Goal: Transaction & Acquisition: Purchase product/service

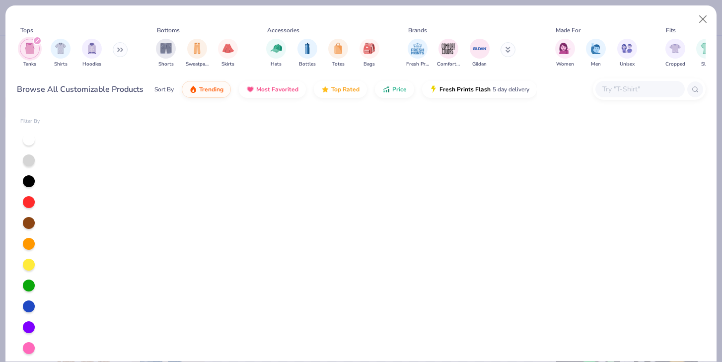
scroll to position [1074, 0]
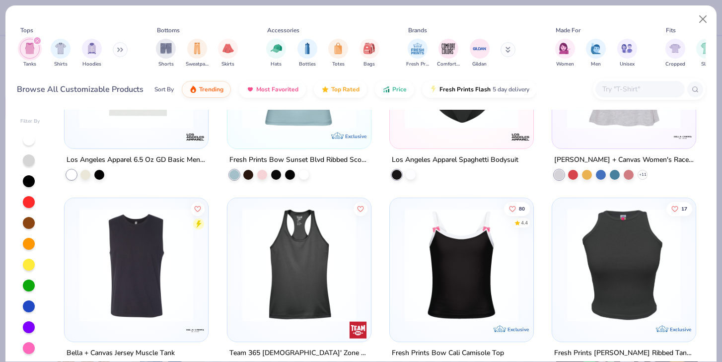
click at [293, 271] on img at bounding box center [299, 265] width 124 height 114
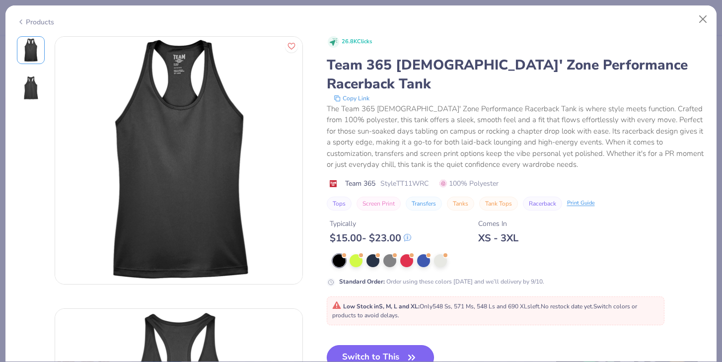
click at [399, 345] on button "Switch to This" at bounding box center [381, 357] width 108 height 25
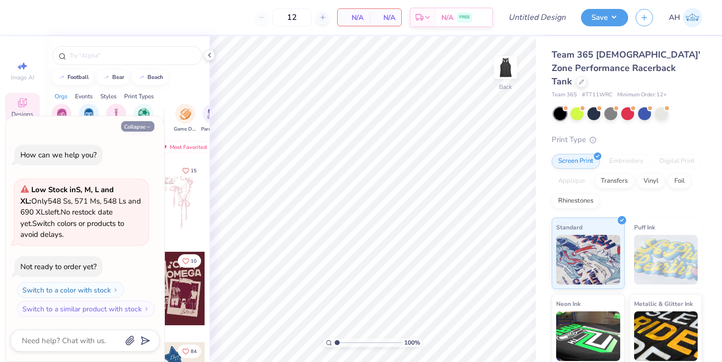
click at [146, 128] on icon "button" at bounding box center [148, 127] width 6 height 6
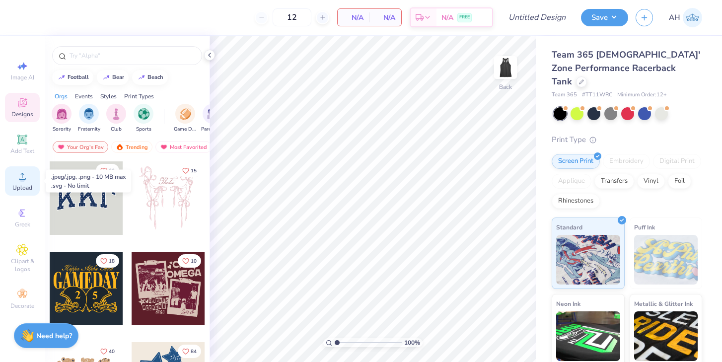
click at [28, 186] on span "Upload" at bounding box center [22, 188] width 20 height 8
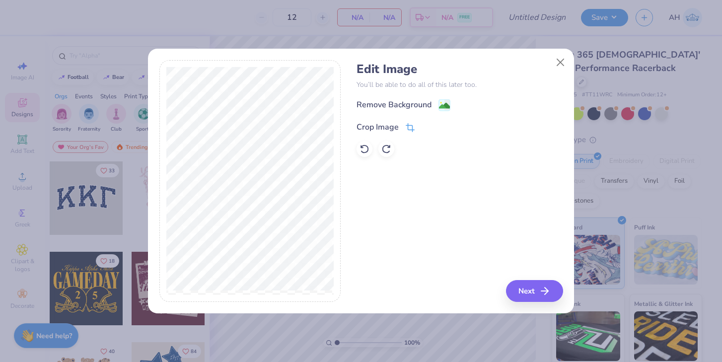
click at [375, 129] on div "Crop Image" at bounding box center [377, 127] width 42 height 12
click at [424, 125] on icon at bounding box center [427, 126] width 6 height 6
click at [414, 106] on div "Remove Background" at bounding box center [393, 106] width 75 height 12
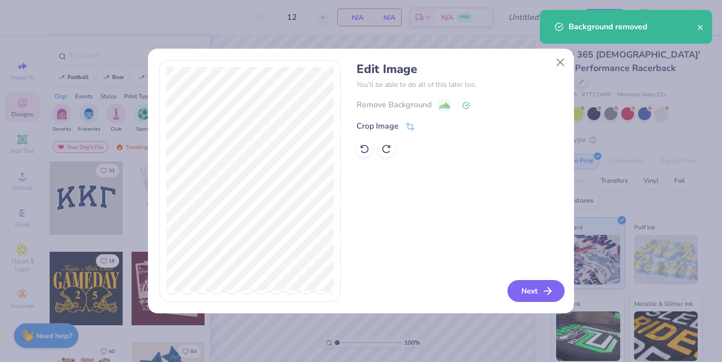
click at [531, 290] on button "Next" at bounding box center [535, 291] width 57 height 22
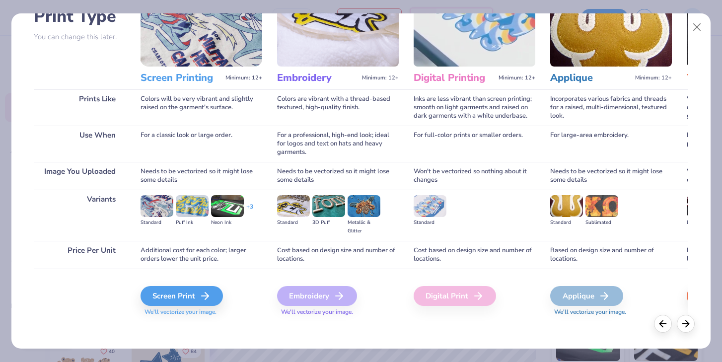
scroll to position [83, 0]
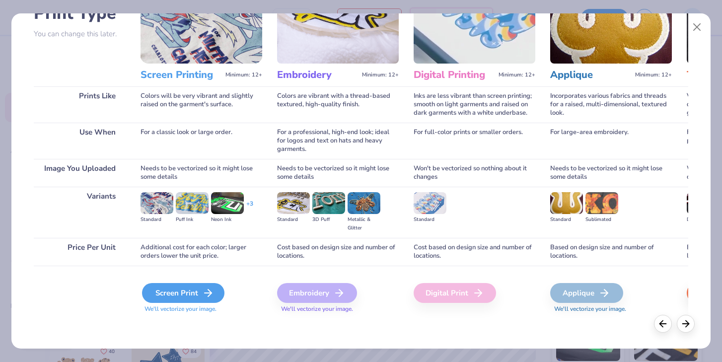
click at [182, 288] on div "Screen Print" at bounding box center [183, 293] width 82 height 20
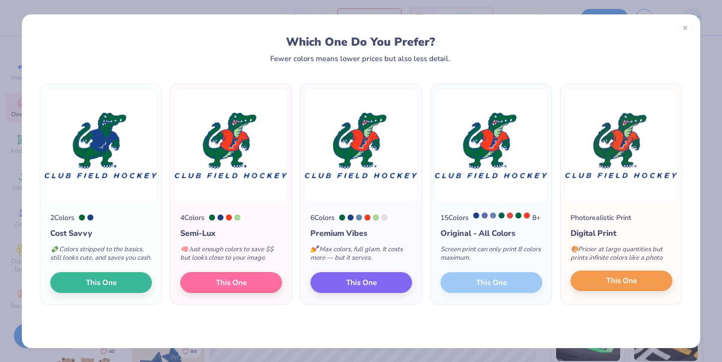
click at [621, 291] on button "This One" at bounding box center [621, 281] width 102 height 21
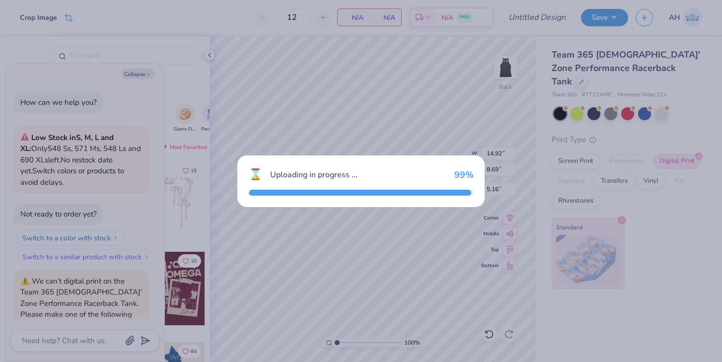
scroll to position [235, 0]
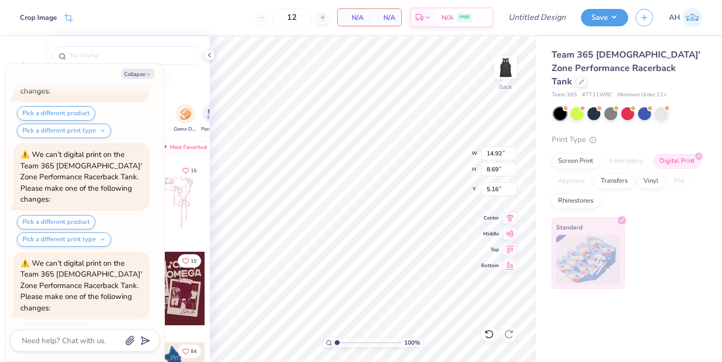
type textarea "x"
type input "0.50"
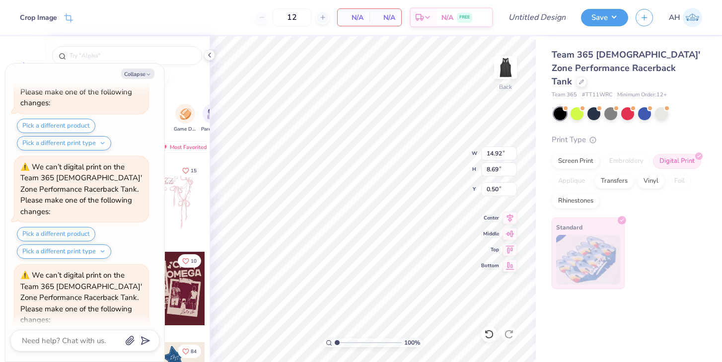
type textarea "x"
type input "6.74"
type input "3.92"
type input "5.26"
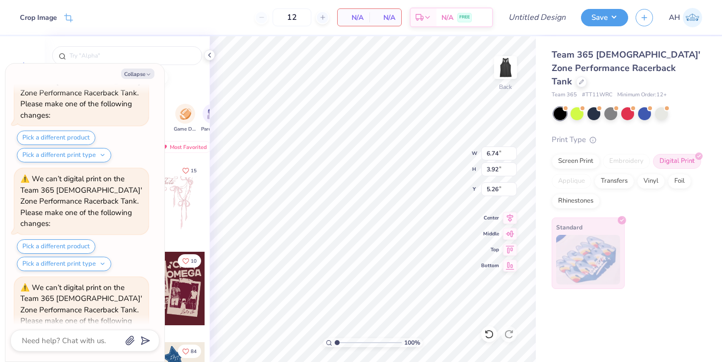
type textarea "x"
type input "1.47"
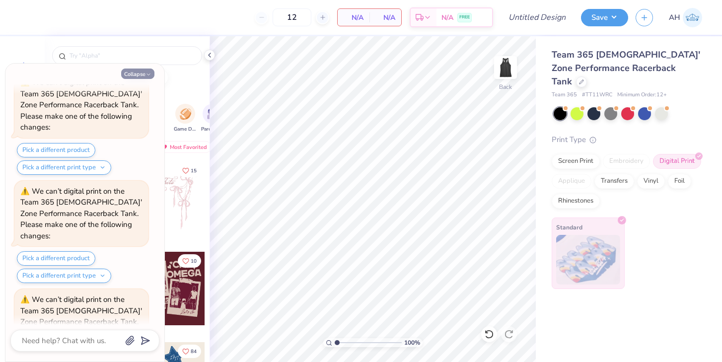
click at [137, 77] on button "Collapse" at bounding box center [137, 74] width 33 height 10
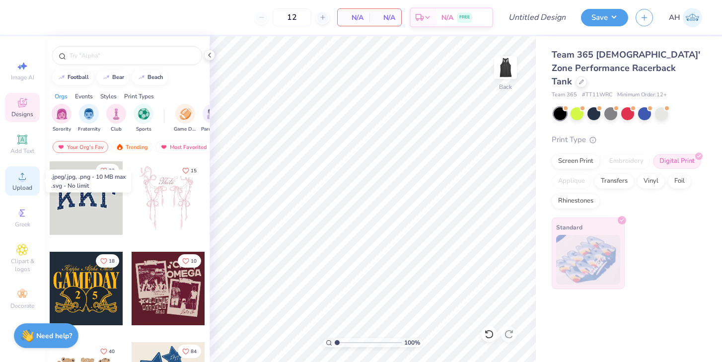
click at [25, 174] on icon at bounding box center [22, 176] width 12 height 12
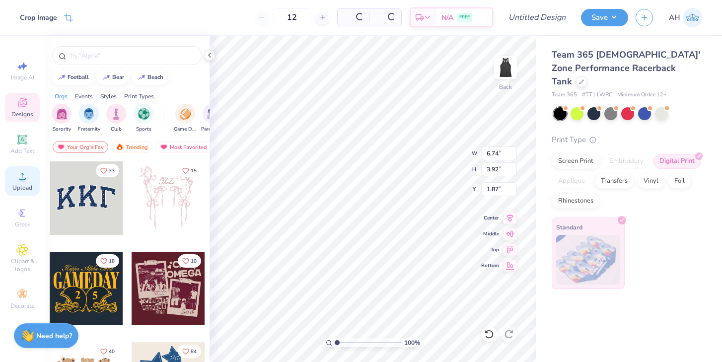
type textarea "x"
type input "1.87"
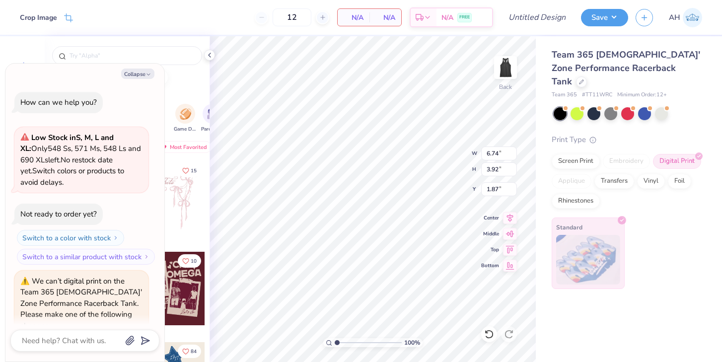
scroll to position [620, 0]
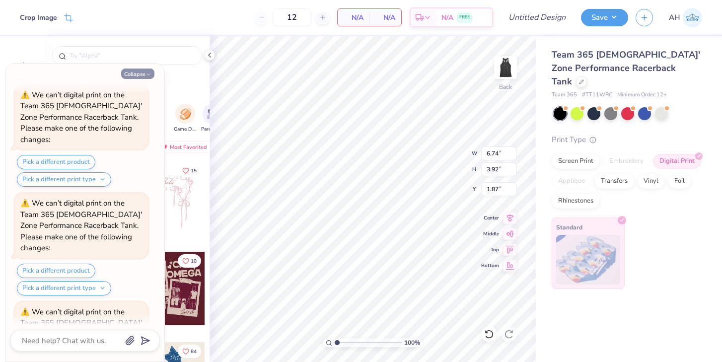
click at [138, 75] on button "Collapse" at bounding box center [137, 74] width 33 height 10
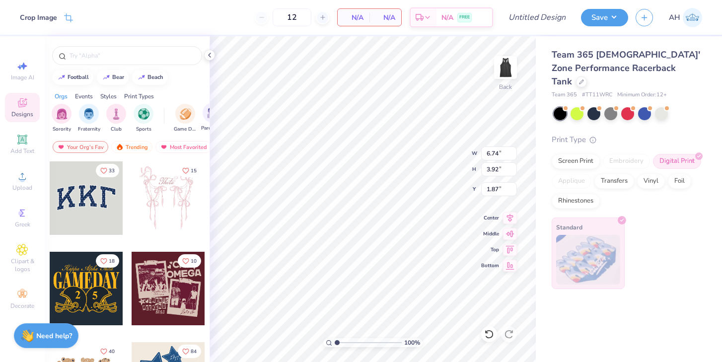
type textarea "x"
type input "2.15"
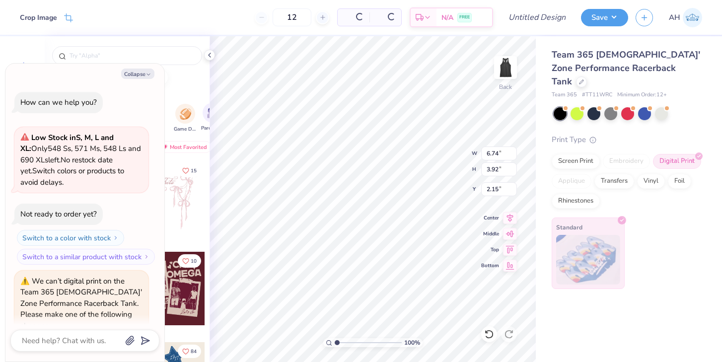
scroll to position [716, 0]
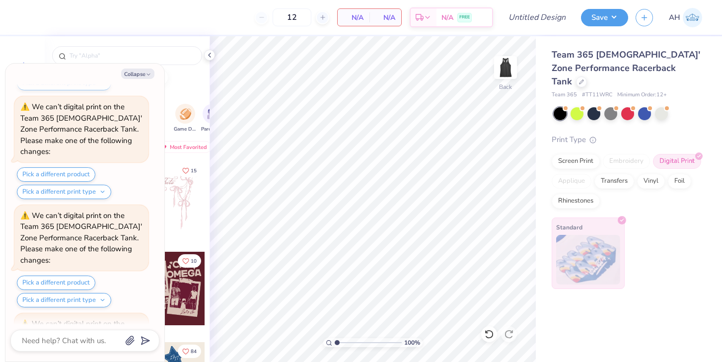
type textarea "x"
